Goal: Information Seeking & Learning: Learn about a topic

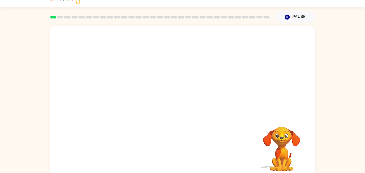
scroll to position [8, 0]
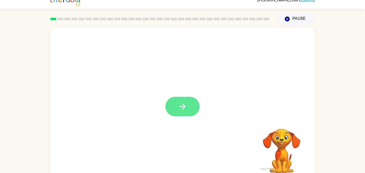
click at [188, 101] on button "button" at bounding box center [183, 107] width 34 height 20
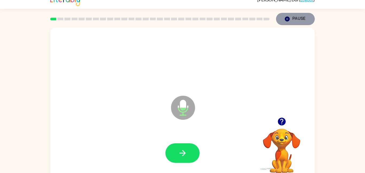
click at [302, 18] on button "Pause Pause" at bounding box center [295, 19] width 39 height 12
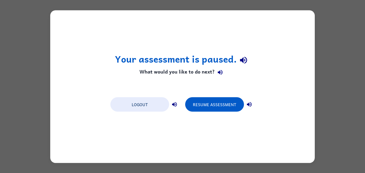
scroll to position [0, 0]
click at [147, 113] on div "Logout Resume Assessment" at bounding box center [183, 104] width 150 height 20
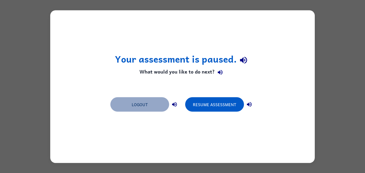
click at [159, 107] on button "Logout" at bounding box center [140, 104] width 59 height 14
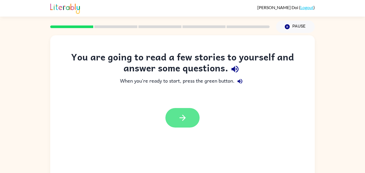
click at [179, 117] on icon "button" at bounding box center [182, 117] width 9 height 9
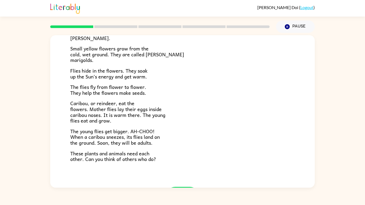
scroll to position [26, 0]
click at [180, 173] on icon "button" at bounding box center [182, 196] width 9 height 9
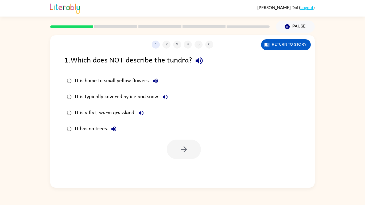
scroll to position [0, 0]
click at [180, 140] on button "button" at bounding box center [184, 150] width 34 height 20
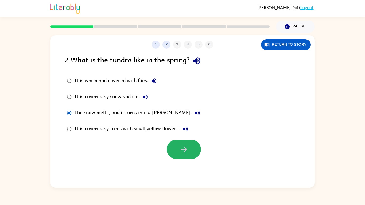
click at [185, 147] on icon "button" at bounding box center [184, 150] width 6 height 6
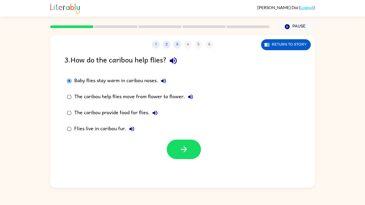
click at [194, 140] on button "button" at bounding box center [184, 150] width 34 height 20
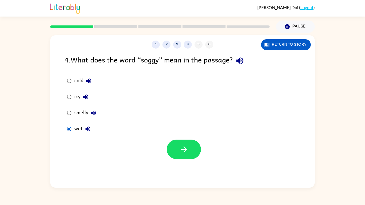
click at [189, 140] on button "button" at bounding box center [184, 150] width 34 height 20
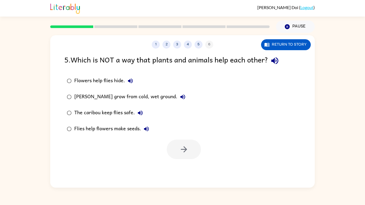
click at [79, 92] on div "Marsh marigolds grow from cold, wet ground." at bounding box center [131, 97] width 114 height 11
click at [183, 145] on icon "button" at bounding box center [184, 149] width 9 height 9
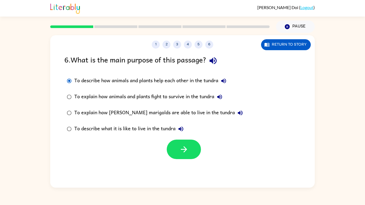
click at [183, 140] on button "button" at bounding box center [184, 150] width 34 height 20
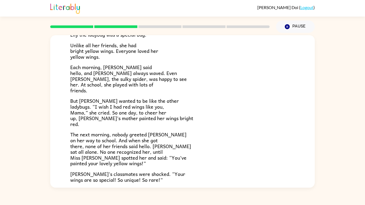
scroll to position [50, 0]
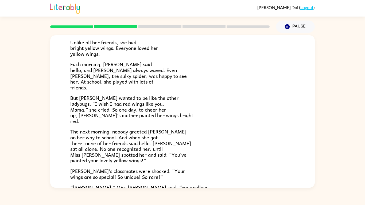
click at [332, 133] on div "Lily Ladybug Lily the ladybug was a special bug. Unlike all her friends, she ha…" at bounding box center [182, 110] width 365 height 155
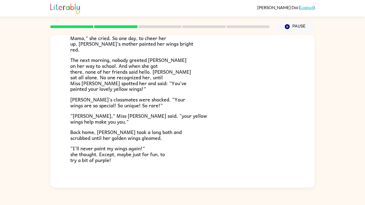
scroll to position [123, 0]
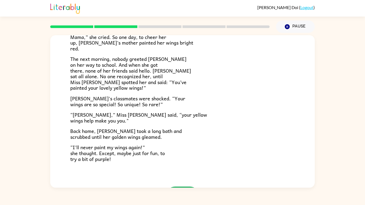
click at [182, 173] on icon "button" at bounding box center [182, 196] width 9 height 9
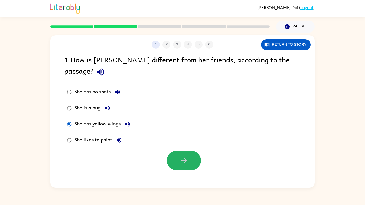
click at [195, 151] on button "button" at bounding box center [184, 161] width 34 height 20
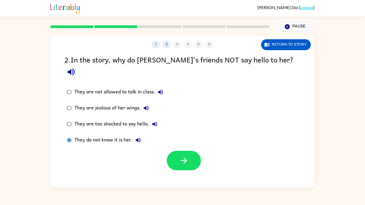
click at [184, 156] on icon "button" at bounding box center [184, 160] width 9 height 9
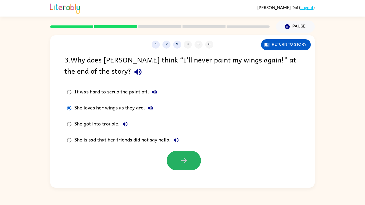
click at [187, 151] on button "button" at bounding box center [184, 161] width 34 height 20
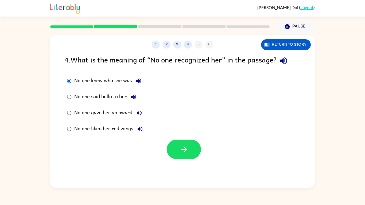
click at [189, 140] on button "button" at bounding box center [184, 150] width 34 height 20
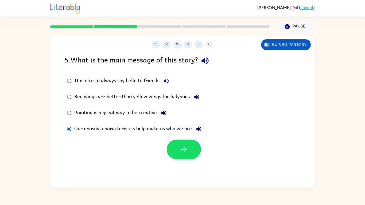
click at [193, 140] on button "button" at bounding box center [184, 150] width 34 height 20
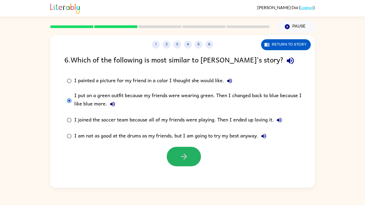
click at [191, 147] on button "button" at bounding box center [184, 157] width 34 height 20
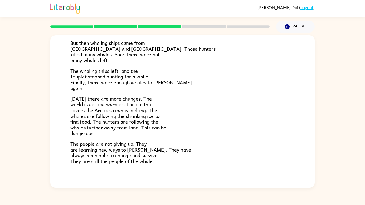
scroll to position [154, 0]
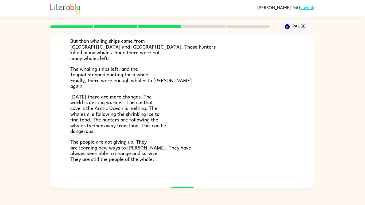
click at [183, 173] on icon "button" at bounding box center [183, 197] width 6 height 6
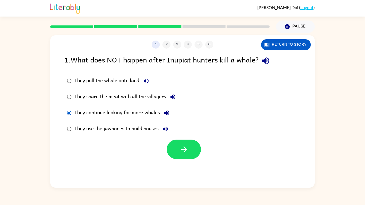
click at [180, 140] on button "button" at bounding box center [184, 150] width 34 height 20
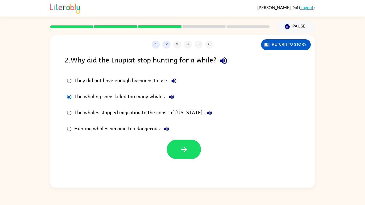
click at [180, 140] on button "button" at bounding box center [184, 150] width 34 height 20
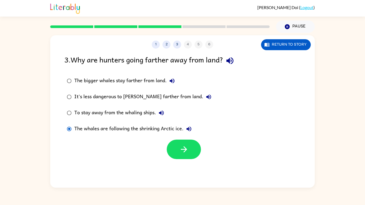
click at [62, 121] on label "The whales are following the shrinking Arctic ice." at bounding box center [139, 129] width 155 height 16
click at [178, 140] on button "button" at bounding box center [184, 150] width 34 height 20
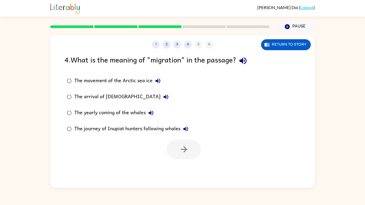
click at [184, 140] on div at bounding box center [184, 150] width 34 height 20
click at [286, 39] on button "Return to story" at bounding box center [286, 44] width 50 height 11
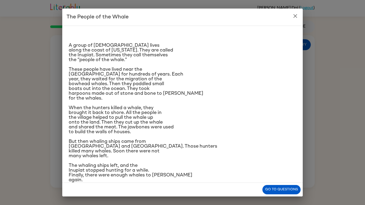
click at [290, 29] on div "A group of Native Americans lives along the coast of Alaska. They are called th…" at bounding box center [182, 105] width 241 height 158
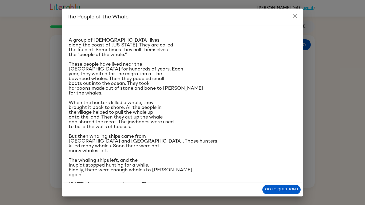
scroll to position [6, 0]
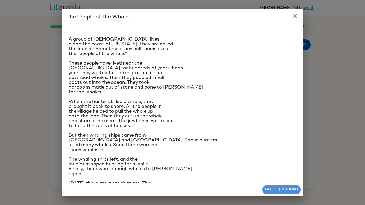
click at [273, 173] on button "Go to questions" at bounding box center [282, 189] width 38 height 9
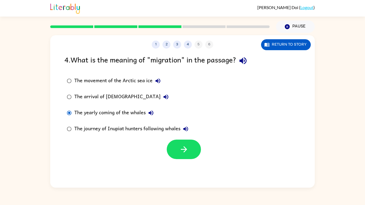
scroll to position [17, 0]
click at [184, 140] on button "button" at bounding box center [184, 150] width 34 height 20
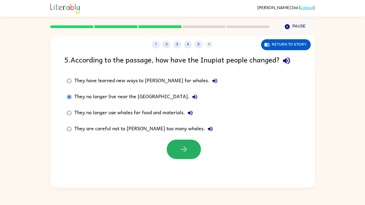
click at [193, 140] on button "button" at bounding box center [184, 150] width 34 height 20
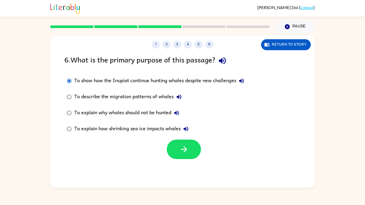
click at [191, 140] on button "button" at bounding box center [184, 150] width 34 height 20
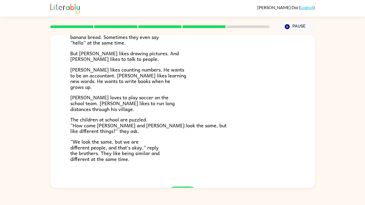
scroll to position [89, 0]
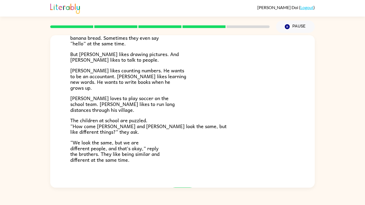
click at [181, 173] on button "button" at bounding box center [183, 198] width 34 height 20
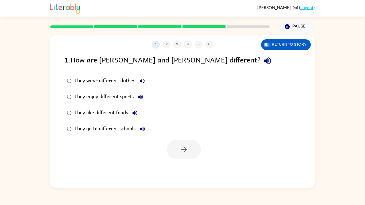
scroll to position [10, 0]
click at [184, 145] on icon "button" at bounding box center [184, 149] width 9 height 9
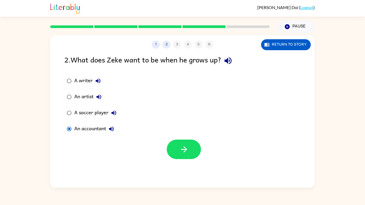
click at [182, 145] on icon "button" at bounding box center [184, 149] width 9 height 9
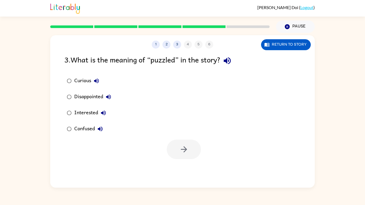
scroll to position [3, 0]
click at [188, 146] on icon "button" at bounding box center [184, 149] width 9 height 9
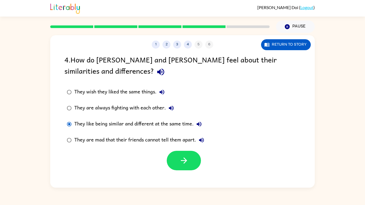
click at [185, 166] on button "button" at bounding box center [184, 161] width 34 height 20
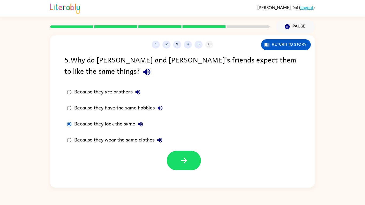
click at [187, 164] on button "button" at bounding box center [184, 161] width 34 height 20
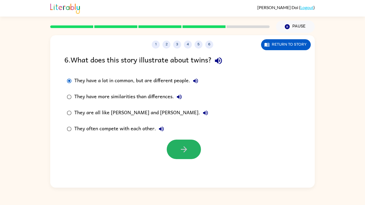
click at [189, 154] on button "button" at bounding box center [184, 150] width 34 height 20
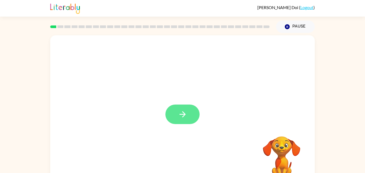
click at [188, 116] on button "button" at bounding box center [183, 115] width 34 height 20
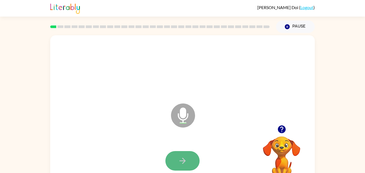
click at [190, 157] on button "button" at bounding box center [183, 161] width 34 height 20
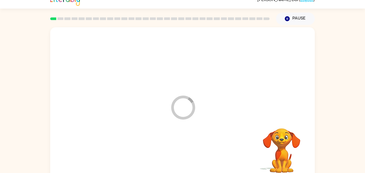
scroll to position [15, 0]
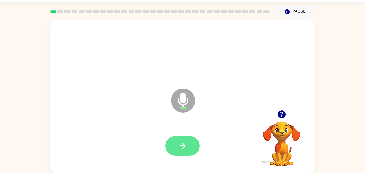
click at [186, 143] on icon "button" at bounding box center [182, 145] width 9 height 9
click at [185, 143] on icon "button" at bounding box center [182, 145] width 9 height 9
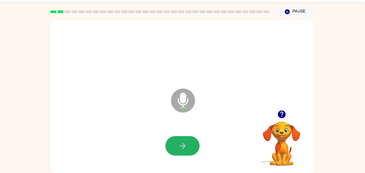
click at [185, 143] on icon "button" at bounding box center [182, 145] width 9 height 9
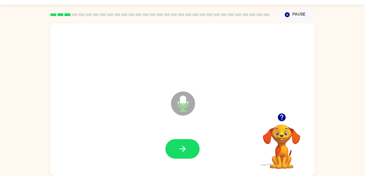
scroll to position [10, 0]
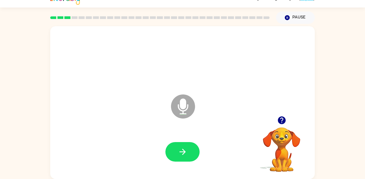
click at [185, 153] on icon "button" at bounding box center [182, 151] width 9 height 9
click at [183, 153] on icon "button" at bounding box center [183, 152] width 6 height 6
click at [183, 152] on icon "button" at bounding box center [182, 151] width 9 height 9
click at [187, 158] on button "button" at bounding box center [183, 152] width 34 height 20
click at [185, 155] on icon "button" at bounding box center [182, 151] width 9 height 9
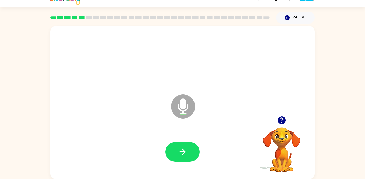
click at [188, 158] on button "button" at bounding box center [183, 152] width 34 height 20
click at [190, 151] on button "button" at bounding box center [183, 152] width 34 height 20
click at [181, 151] on icon "button" at bounding box center [182, 151] width 9 height 9
click at [180, 152] on icon "button" at bounding box center [182, 151] width 9 height 9
click at [294, 120] on div at bounding box center [282, 120] width 54 height 14
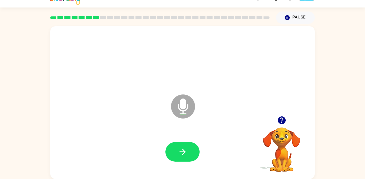
click at [284, 122] on icon "button" at bounding box center [282, 120] width 8 height 8
click at [182, 159] on button "button" at bounding box center [183, 152] width 34 height 20
click at [186, 145] on button "button" at bounding box center [183, 152] width 34 height 20
click at [183, 156] on button "button" at bounding box center [183, 152] width 34 height 20
click at [279, 120] on icon "button" at bounding box center [282, 120] width 8 height 8
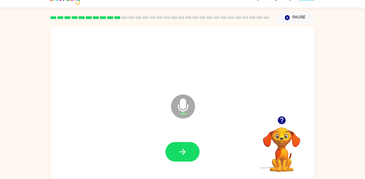
click at [188, 159] on button "button" at bounding box center [183, 152] width 34 height 20
click at [186, 148] on icon "button" at bounding box center [182, 151] width 9 height 9
click at [183, 152] on icon "button" at bounding box center [182, 151] width 9 height 9
click at [182, 154] on icon "button" at bounding box center [182, 151] width 9 height 9
click at [186, 153] on icon "button" at bounding box center [182, 151] width 9 height 9
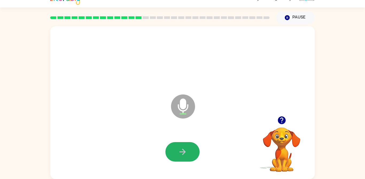
click at [176, 153] on button "button" at bounding box center [183, 152] width 34 height 20
click at [188, 147] on button "button" at bounding box center [183, 152] width 34 height 20
click at [182, 145] on button "button" at bounding box center [183, 152] width 34 height 20
click at [180, 157] on button "button" at bounding box center [183, 152] width 34 height 20
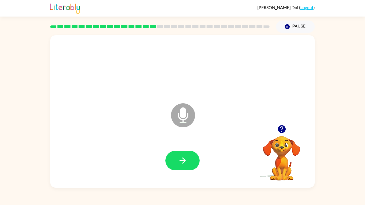
scroll to position [13, 0]
click at [189, 169] on button "button" at bounding box center [183, 161] width 34 height 20
click at [180, 166] on icon "button" at bounding box center [182, 160] width 9 height 9
click at [182, 166] on icon "button" at bounding box center [182, 160] width 9 height 9
click at [285, 133] on icon "button" at bounding box center [282, 129] width 8 height 8
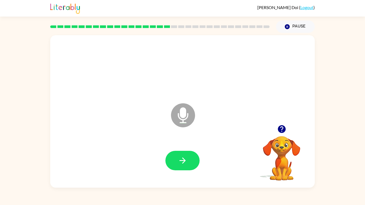
click at [182, 166] on icon "button" at bounding box center [182, 160] width 9 height 9
click at [191, 171] on button "button" at bounding box center [183, 161] width 34 height 20
click at [276, 136] on div at bounding box center [282, 130] width 54 height 14
click at [285, 134] on icon "button" at bounding box center [281, 129] width 9 height 9
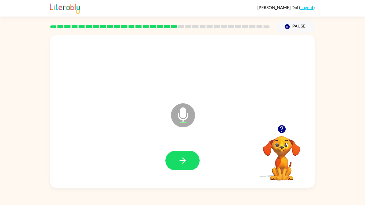
click at [187, 166] on icon "button" at bounding box center [182, 160] width 9 height 9
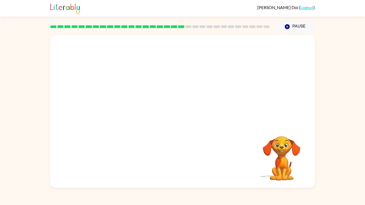
click at [347, 173] on div "Your browser must support playing .mp4 files to use Literably. Please try using…" at bounding box center [182, 110] width 365 height 155
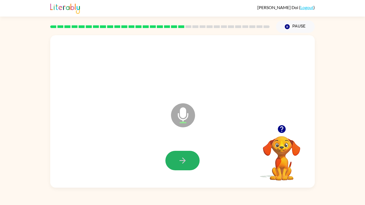
click at [194, 171] on button "button" at bounding box center [183, 161] width 34 height 20
click at [188, 171] on button "button" at bounding box center [183, 161] width 34 height 20
click at [177, 171] on button "button" at bounding box center [183, 161] width 34 height 20
click at [184, 166] on icon "button" at bounding box center [182, 160] width 9 height 9
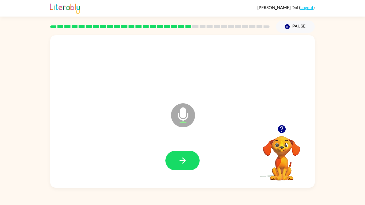
click at [182, 166] on icon "button" at bounding box center [182, 160] width 9 height 9
click at [186, 166] on icon "button" at bounding box center [182, 160] width 9 height 9
click at [182, 166] on icon "button" at bounding box center [182, 160] width 9 height 9
click at [175, 171] on button "button" at bounding box center [183, 161] width 34 height 20
click at [178, 165] on button "button" at bounding box center [183, 161] width 34 height 20
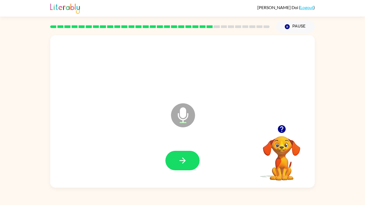
click at [184, 171] on button "button" at bounding box center [183, 161] width 34 height 20
click at [194, 171] on button "button" at bounding box center [183, 161] width 34 height 20
click at [280, 138] on video "Your browser must support playing .mp4 files to use Literably. Please try using…" at bounding box center [282, 155] width 54 height 54
click at [277, 130] on button "button" at bounding box center [282, 130] width 14 height 14
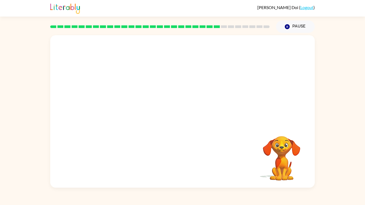
scroll to position [18, 0]
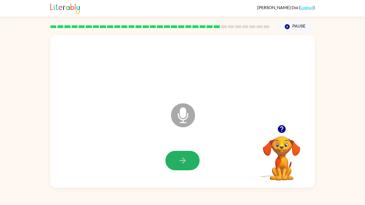
click at [184, 164] on icon "button" at bounding box center [182, 160] width 9 height 9
click at [178, 166] on icon "button" at bounding box center [182, 160] width 9 height 9
click at [189, 165] on button "button" at bounding box center [183, 161] width 34 height 20
click at [191, 167] on button "button" at bounding box center [183, 161] width 34 height 20
click at [183, 166] on icon "button" at bounding box center [182, 160] width 9 height 9
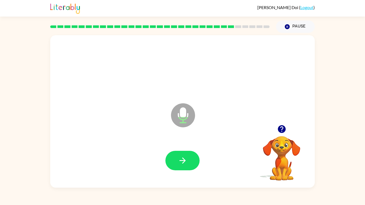
click at [194, 166] on button "button" at bounding box center [183, 161] width 34 height 20
click at [187, 166] on icon "button" at bounding box center [182, 160] width 9 height 9
click at [178, 166] on icon "button" at bounding box center [182, 160] width 9 height 9
click at [183, 171] on button "button" at bounding box center [183, 161] width 34 height 20
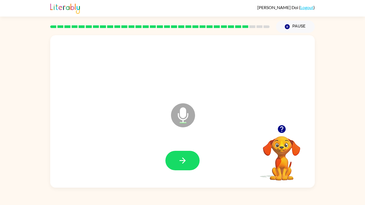
click at [187, 164] on icon "button" at bounding box center [182, 160] width 9 height 9
click at [178, 161] on icon "button" at bounding box center [182, 160] width 9 height 9
click at [184, 166] on icon "button" at bounding box center [182, 160] width 9 height 9
click at [177, 166] on button "button" at bounding box center [183, 161] width 34 height 20
click at [183, 164] on icon "button" at bounding box center [183, 161] width 6 height 6
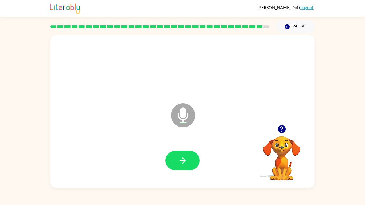
scroll to position [19, 0]
click at [191, 167] on button "button" at bounding box center [183, 161] width 34 height 20
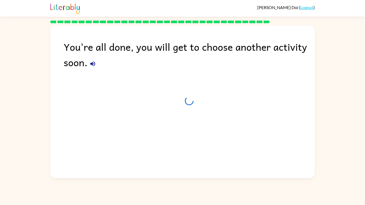
scroll to position [14, 0]
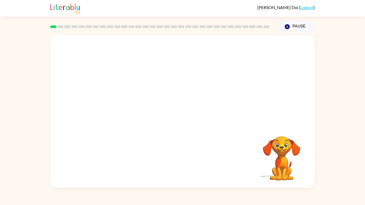
scroll to position [26, 0]
click at [185, 105] on button "button" at bounding box center [183, 115] width 34 height 20
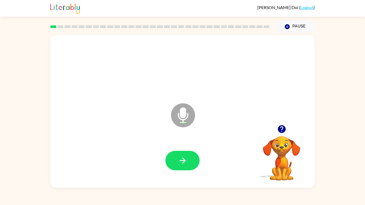
click at [177, 156] on button "button" at bounding box center [183, 161] width 34 height 20
click at [190, 160] on button "button" at bounding box center [183, 161] width 34 height 20
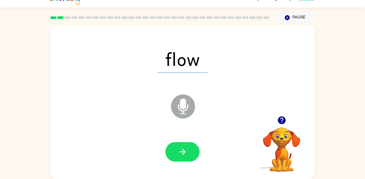
click at [185, 142] on button "button" at bounding box center [183, 152] width 34 height 20
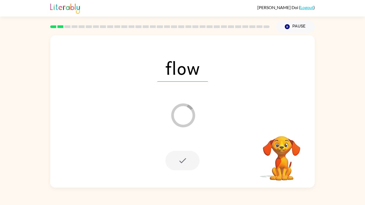
scroll to position [17, 0]
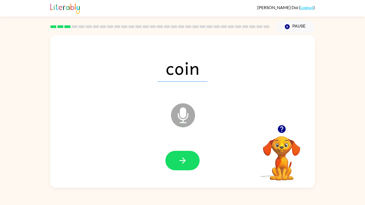
click at [186, 166] on icon "button" at bounding box center [182, 160] width 9 height 9
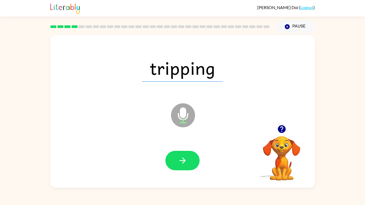
click at [190, 168] on button "button" at bounding box center [183, 161] width 34 height 20
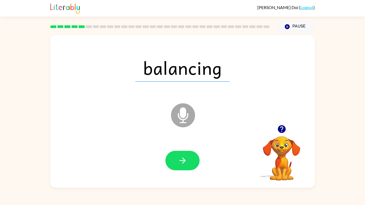
click at [189, 166] on button "button" at bounding box center [183, 161] width 34 height 20
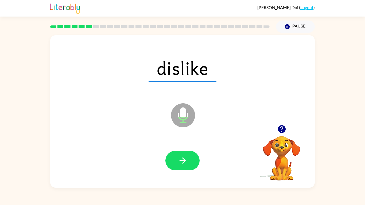
click at [189, 165] on button "button" at bounding box center [183, 161] width 34 height 20
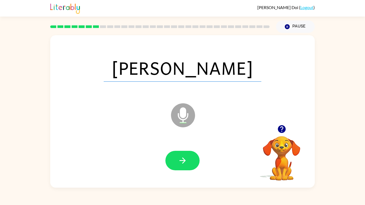
click at [183, 166] on icon "button" at bounding box center [182, 160] width 9 height 9
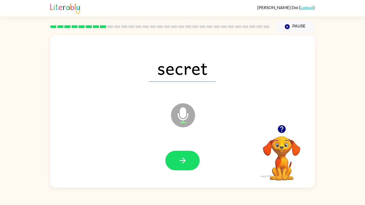
click at [190, 166] on button "button" at bounding box center [183, 161] width 34 height 20
click at [189, 168] on button "button" at bounding box center [183, 161] width 34 height 20
click at [184, 166] on icon "button" at bounding box center [182, 160] width 9 height 9
click at [191, 167] on button "button" at bounding box center [183, 161] width 34 height 20
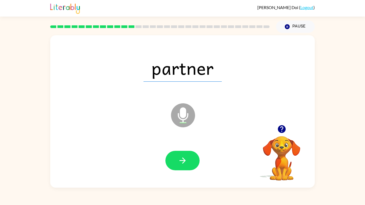
click at [188, 171] on button "button" at bounding box center [183, 161] width 34 height 20
click at [192, 171] on button "button" at bounding box center [183, 161] width 34 height 20
click at [177, 171] on button "button" at bounding box center [183, 161] width 34 height 20
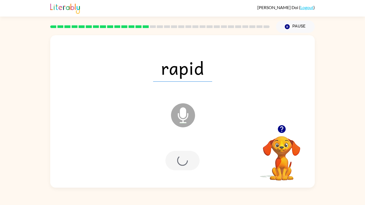
click at [186, 171] on div at bounding box center [183, 161] width 34 height 20
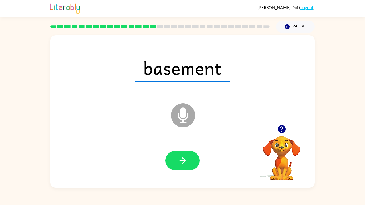
click at [188, 171] on button "button" at bounding box center [183, 161] width 34 height 20
click at [188, 171] on div at bounding box center [183, 161] width 34 height 20
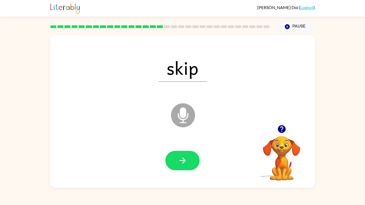
click at [190, 171] on button "button" at bounding box center [183, 161] width 34 height 20
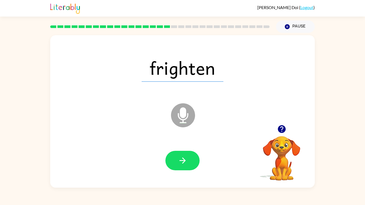
click at [190, 171] on button "button" at bounding box center [183, 161] width 34 height 20
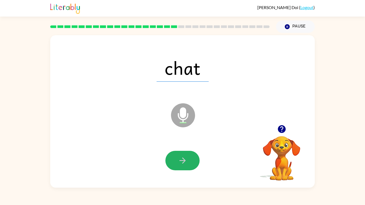
click at [193, 171] on button "button" at bounding box center [183, 161] width 34 height 20
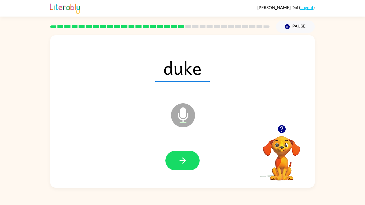
click at [177, 171] on button "button" at bounding box center [183, 161] width 34 height 20
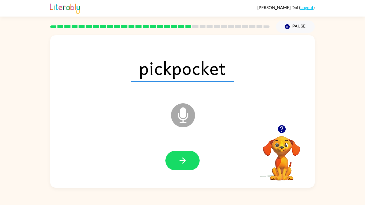
click at [195, 171] on button "button" at bounding box center [183, 161] width 34 height 20
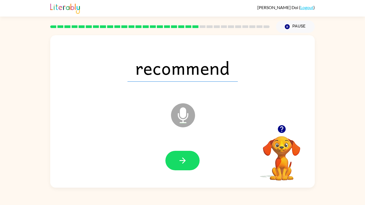
click at [194, 171] on button "button" at bounding box center [183, 161] width 34 height 20
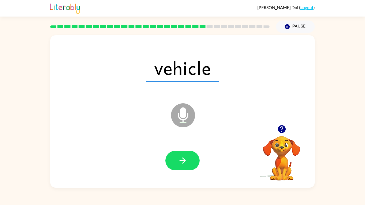
click at [182, 166] on icon "button" at bounding box center [182, 160] width 9 height 9
click at [183, 164] on icon "button" at bounding box center [183, 161] width 6 height 6
click at [182, 166] on icon "button" at bounding box center [182, 160] width 9 height 9
click at [187, 166] on icon "button" at bounding box center [182, 160] width 9 height 9
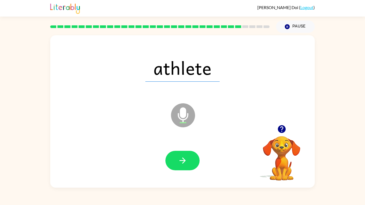
click at [183, 166] on icon "button" at bounding box center [182, 160] width 9 height 9
click at [166, 171] on button "button" at bounding box center [183, 161] width 34 height 20
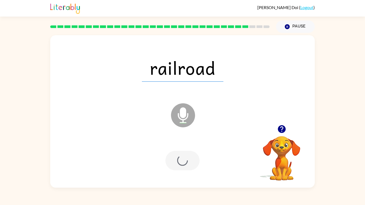
click at [188, 171] on div at bounding box center [183, 161] width 34 height 20
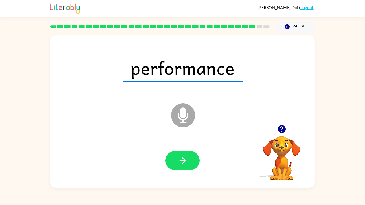
click at [189, 171] on button "button" at bounding box center [183, 161] width 34 height 20
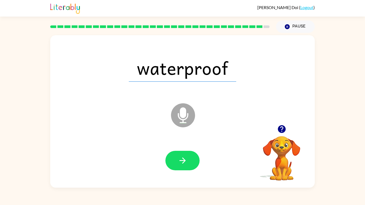
click at [189, 171] on button "button" at bounding box center [183, 161] width 34 height 20
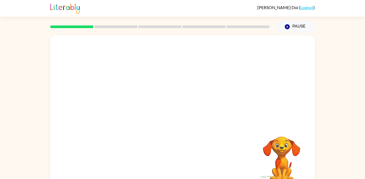
click at [290, 28] on icon "Pause" at bounding box center [288, 27] width 6 height 6
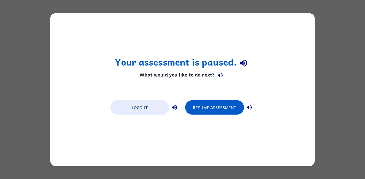
click at [149, 115] on button "Logout" at bounding box center [140, 107] width 59 height 14
